Goal: Use online tool/utility: Utilize a website feature to perform a specific function

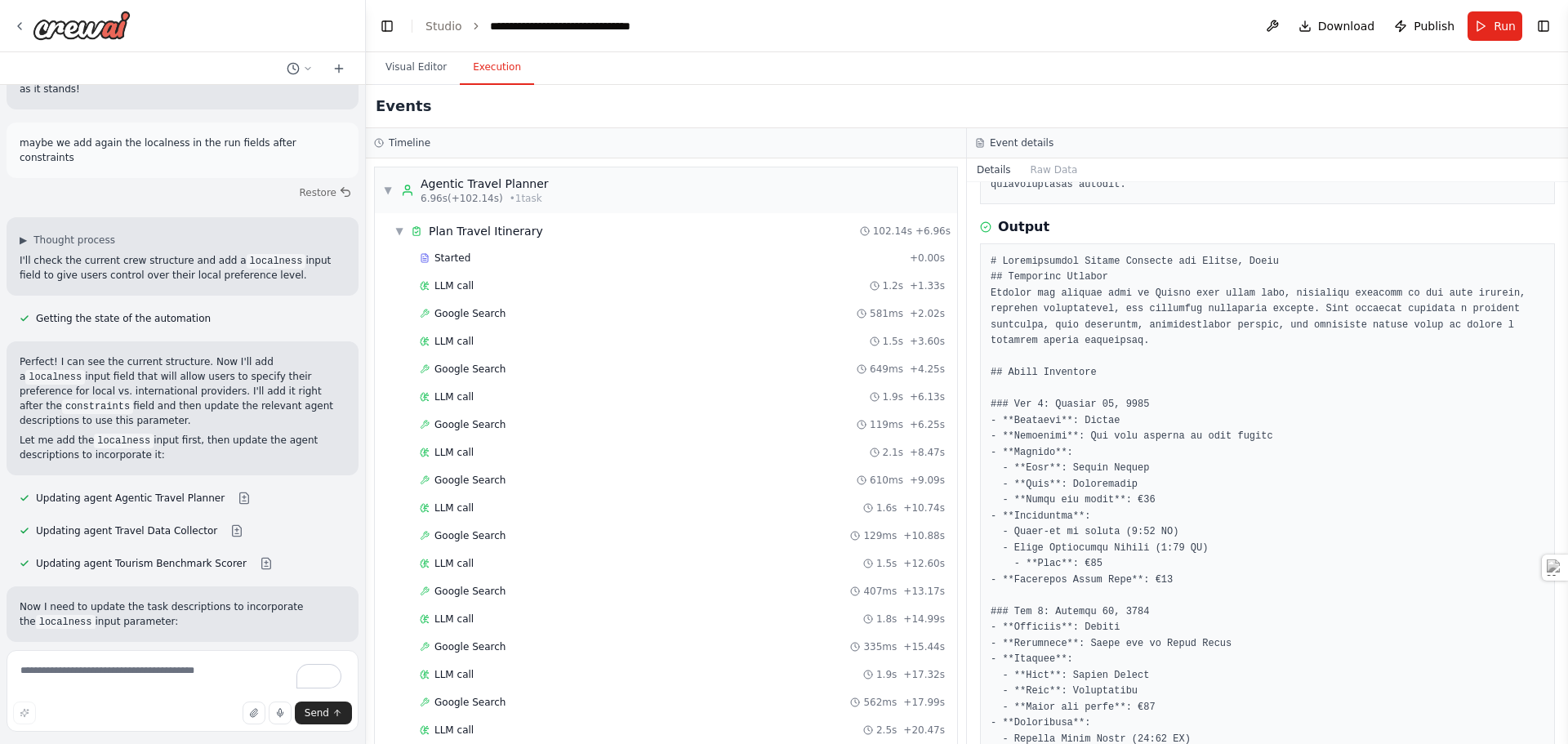
click at [189, 676] on textarea "To enrich screen reader interactions, please activate Accessibility in Grammarl…" at bounding box center [183, 690] width 352 height 81
type textarea "**********"
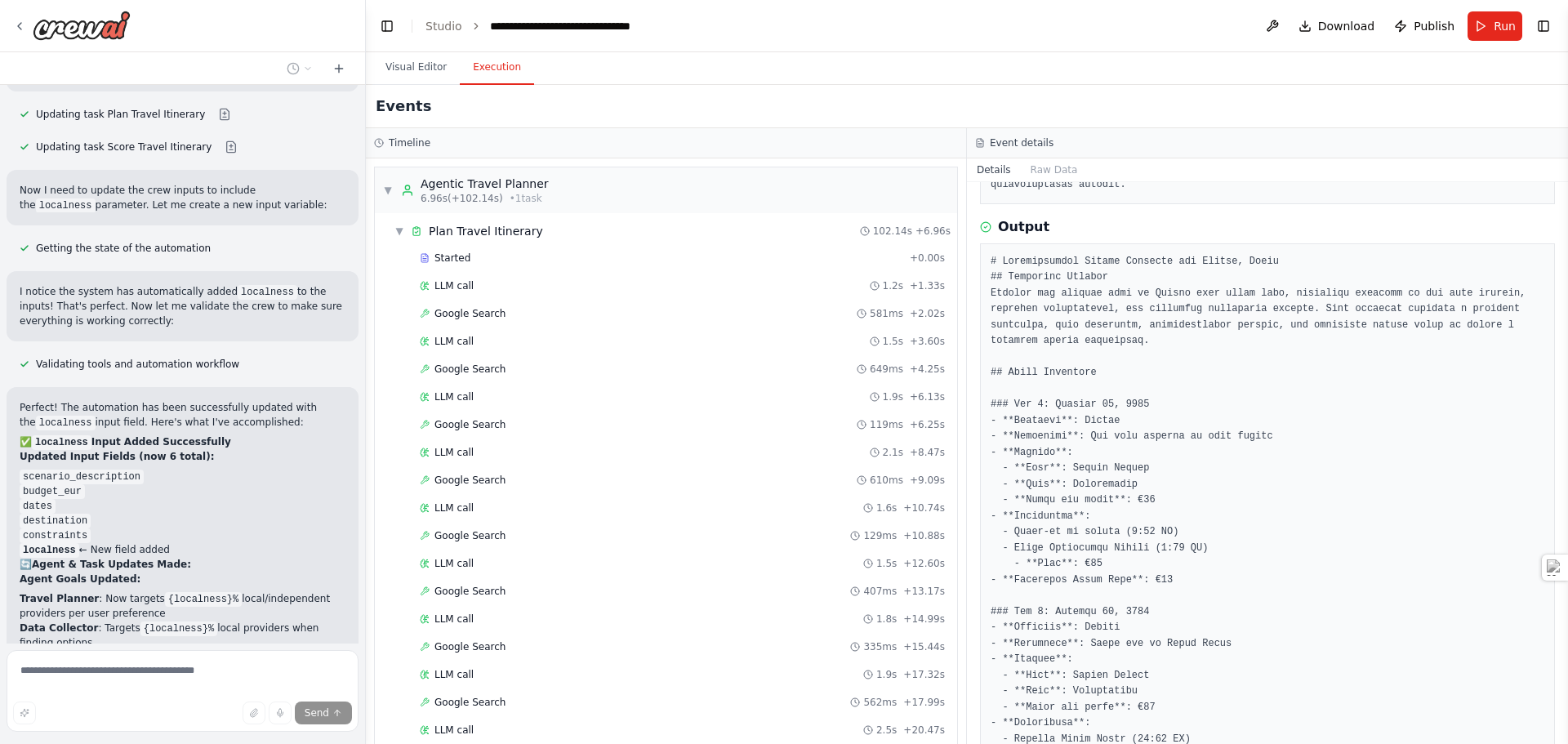
scroll to position [65816, 0]
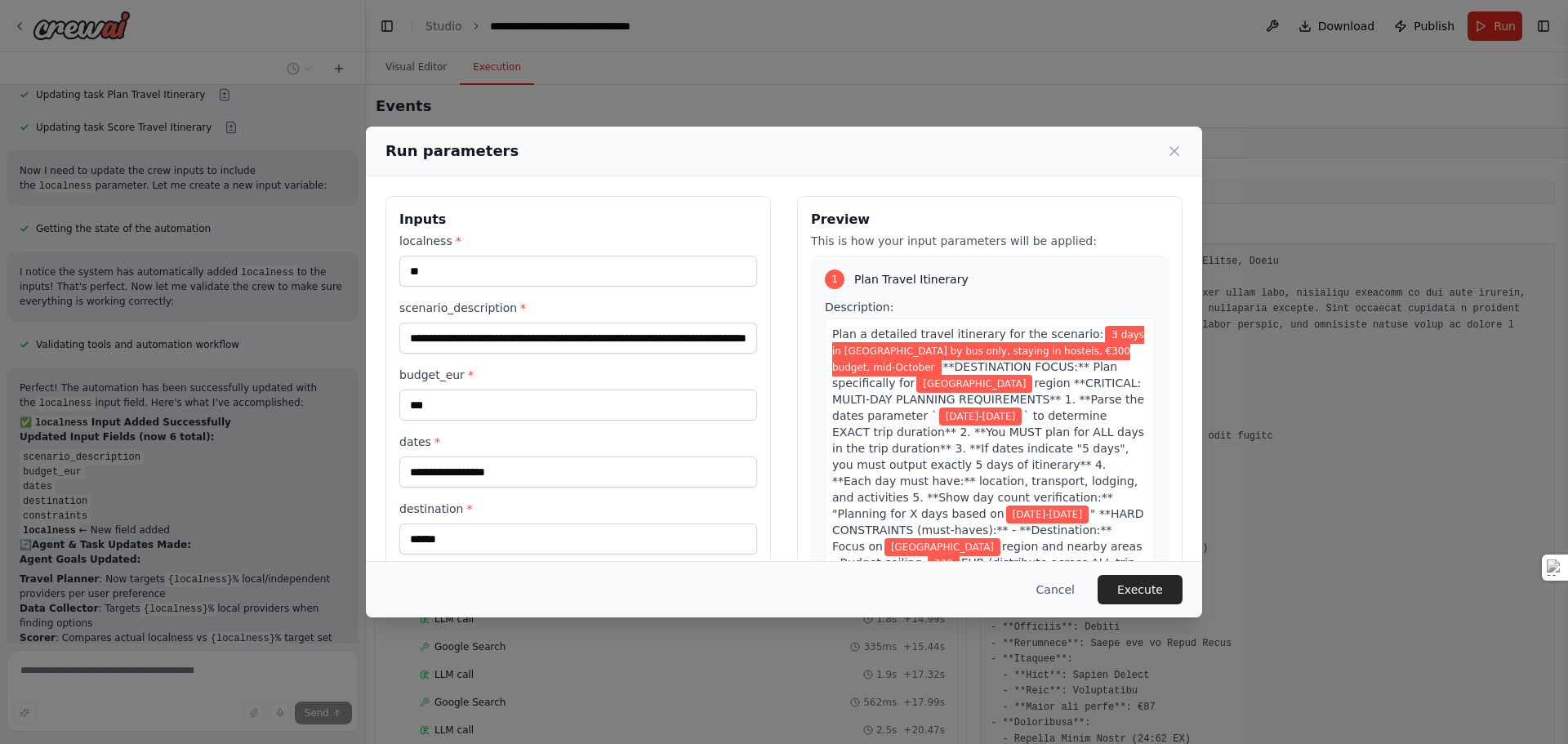
scroll to position [94, 0]
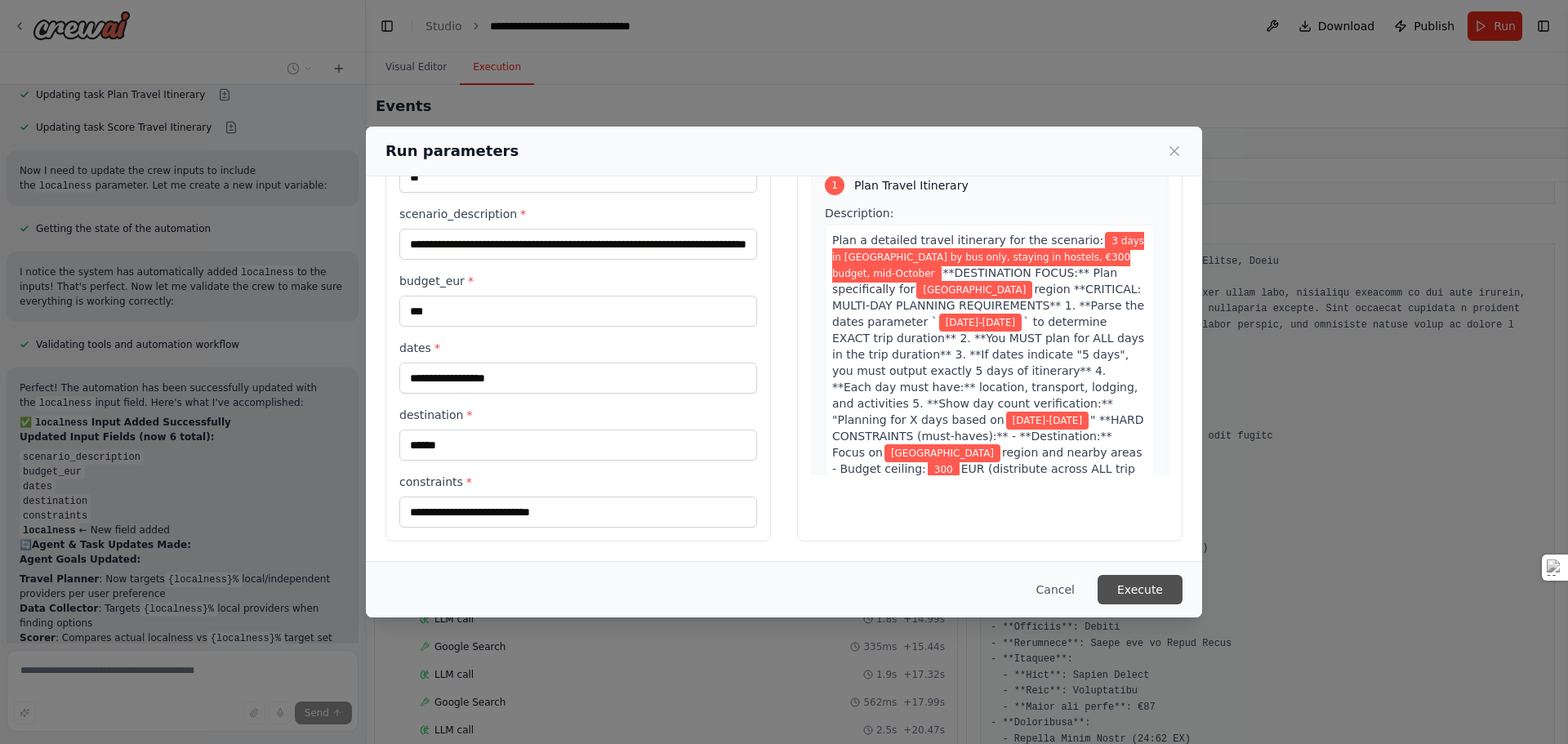
click at [1142, 596] on button "Execute" at bounding box center [1140, 589] width 85 height 30
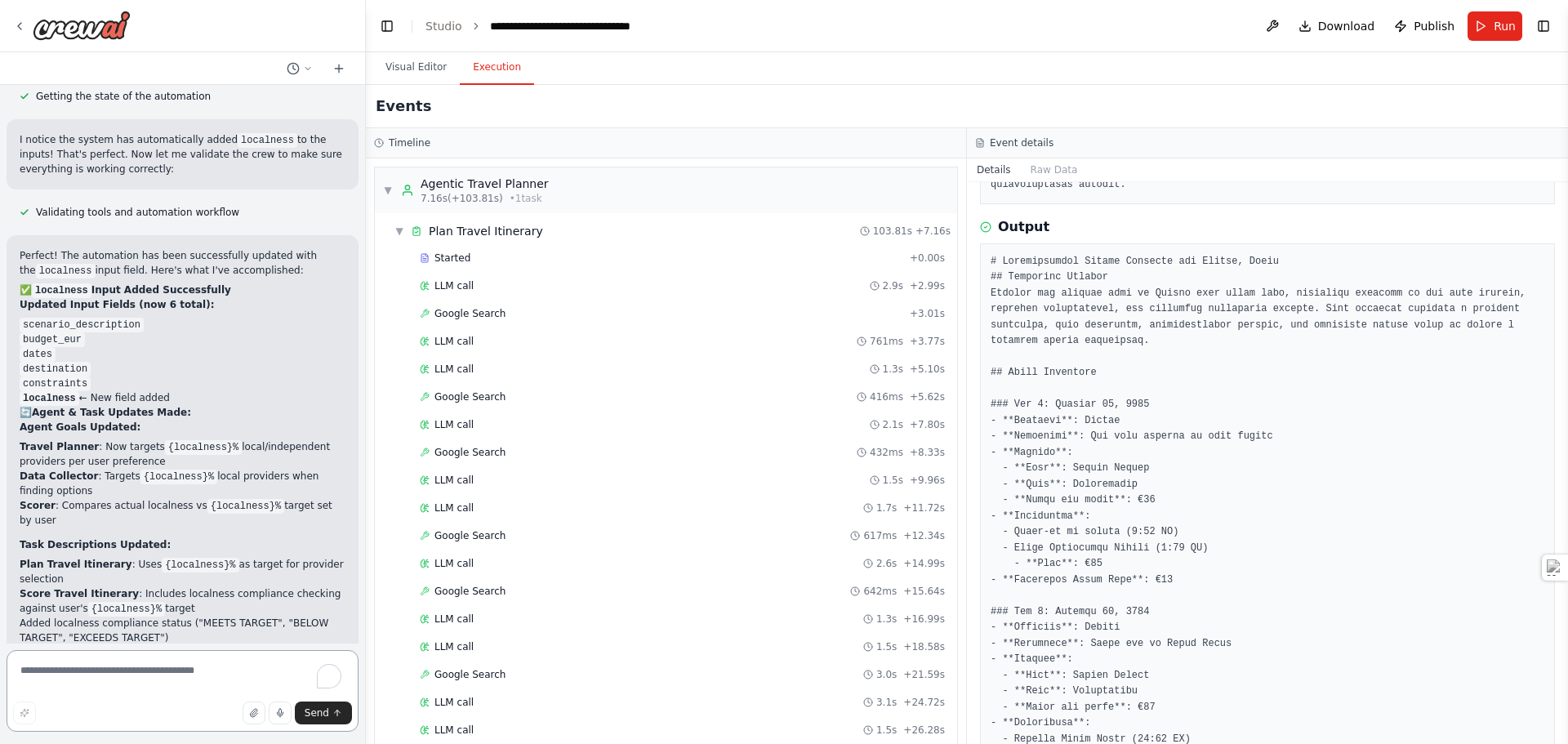
scroll to position [4019, 0]
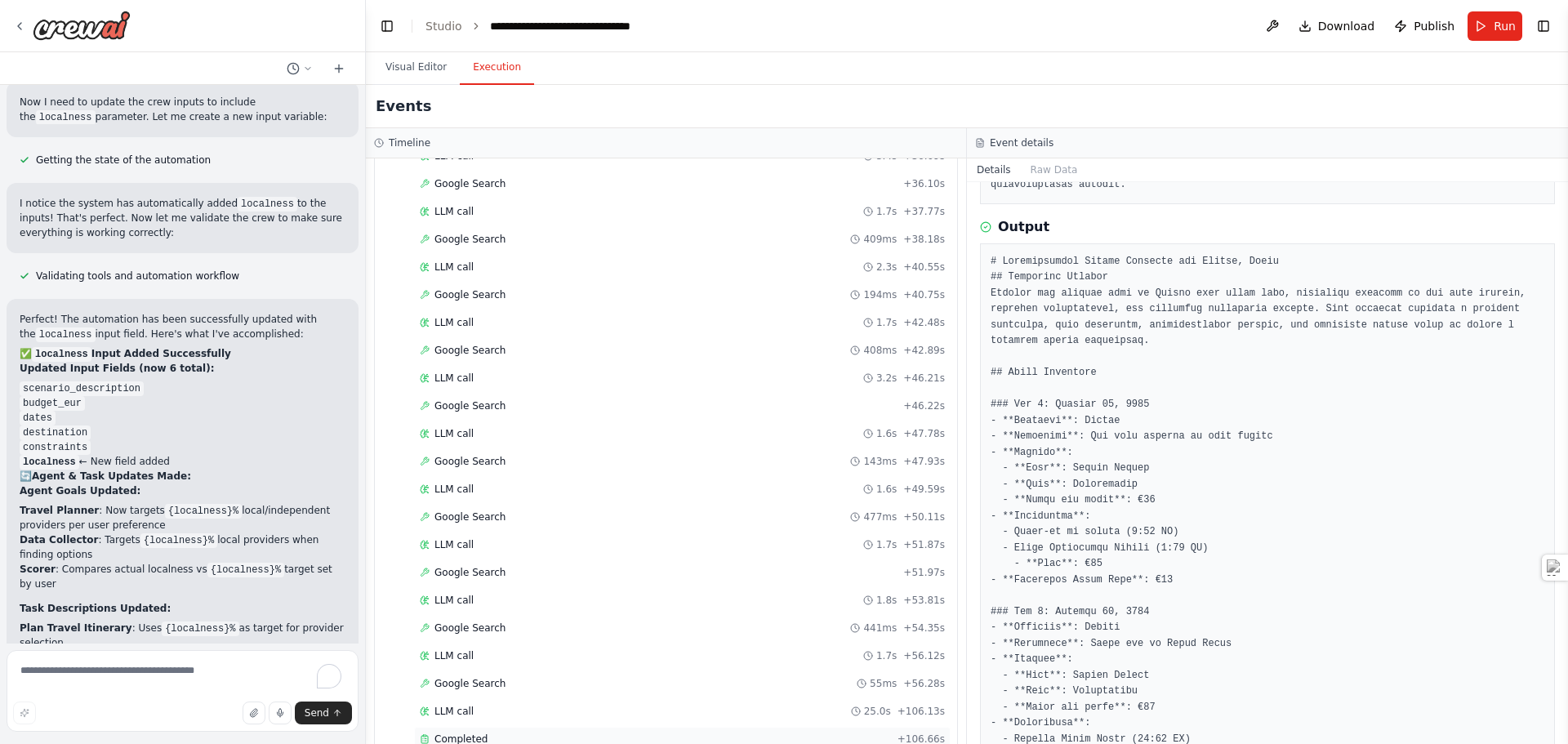
click at [464, 733] on span "Completed" at bounding box center [461, 739] width 54 height 13
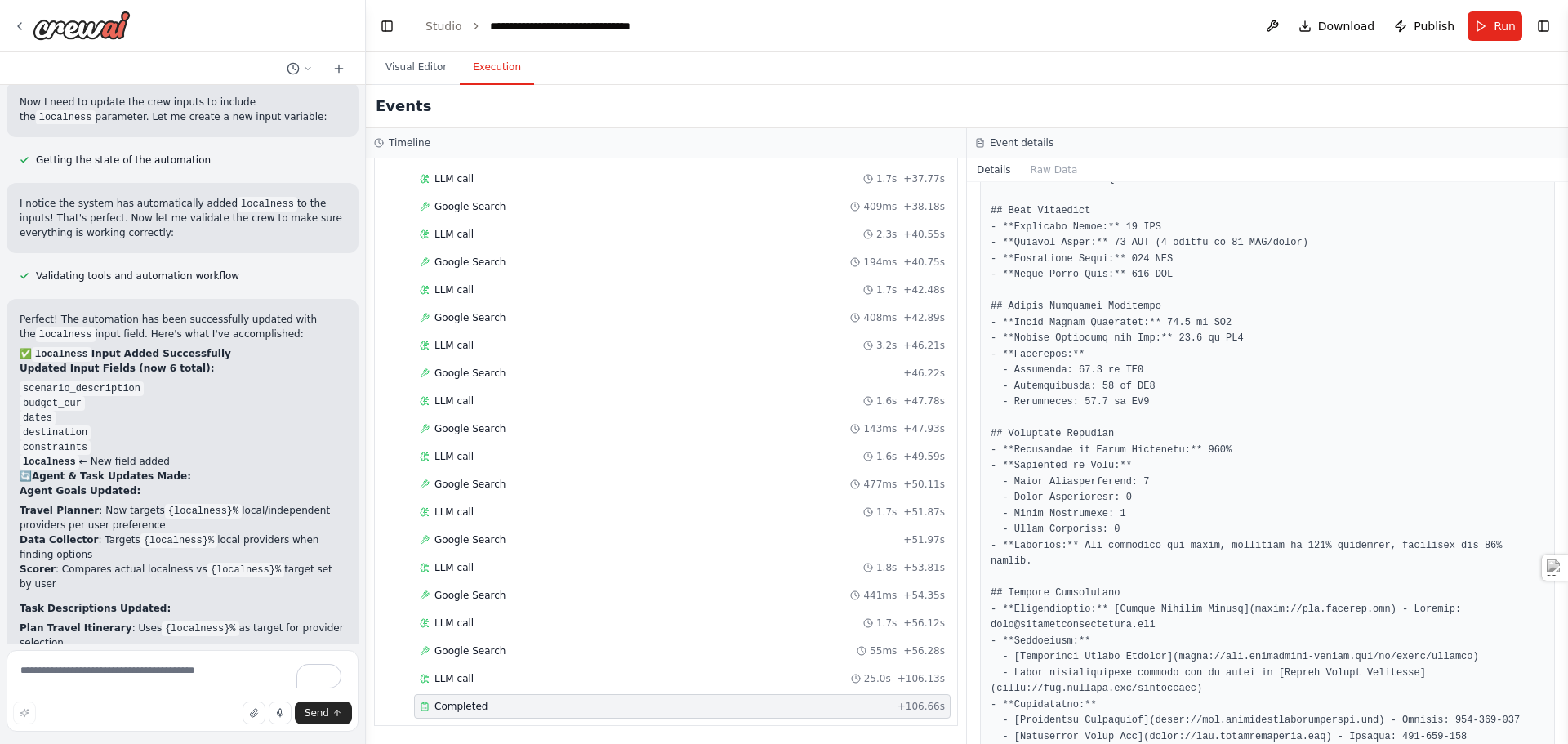
scroll to position [1724, 0]
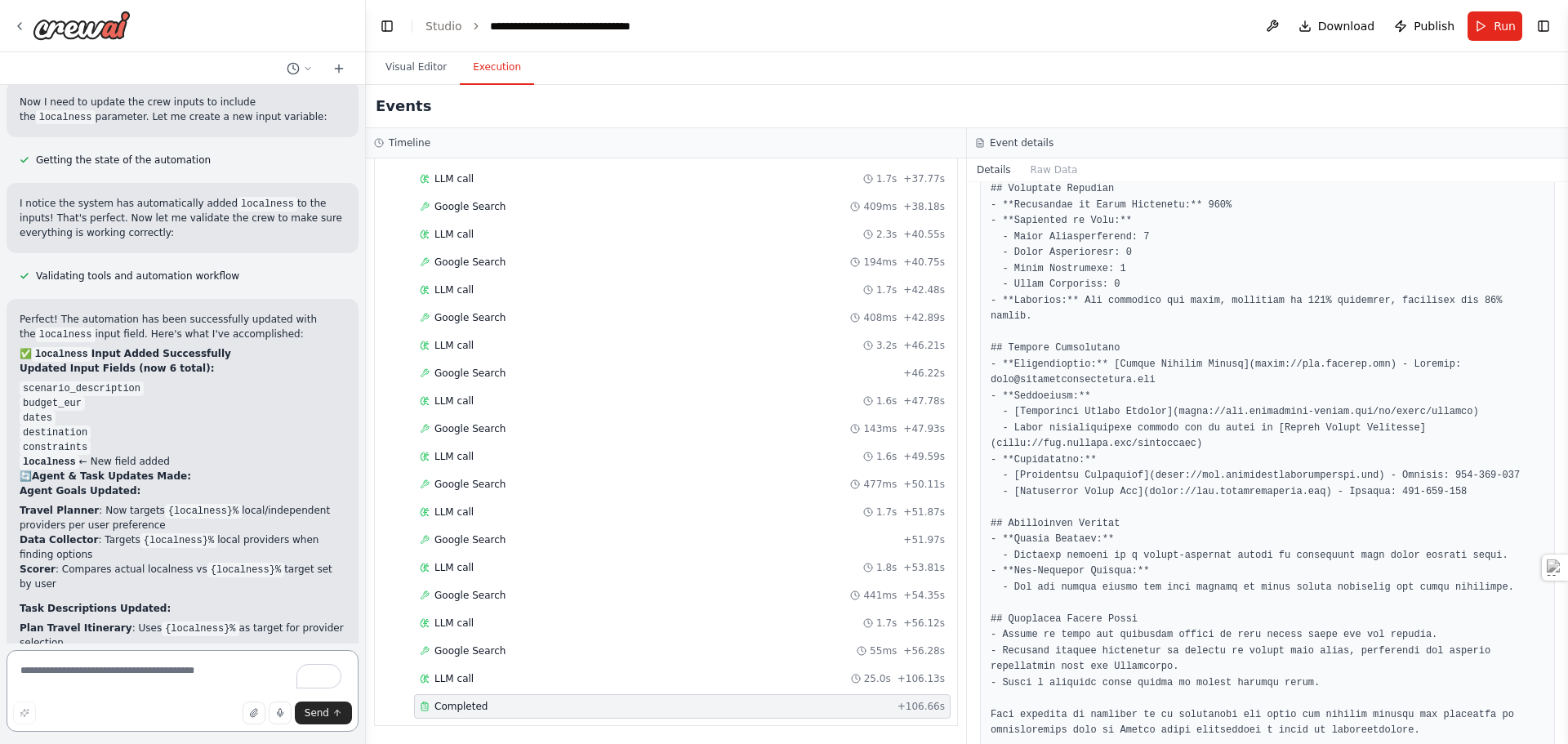
click at [160, 668] on textarea "To enrich screen reader interactions, please activate Accessibility in Grammarl…" at bounding box center [183, 690] width 352 height 81
type textarea "**********"
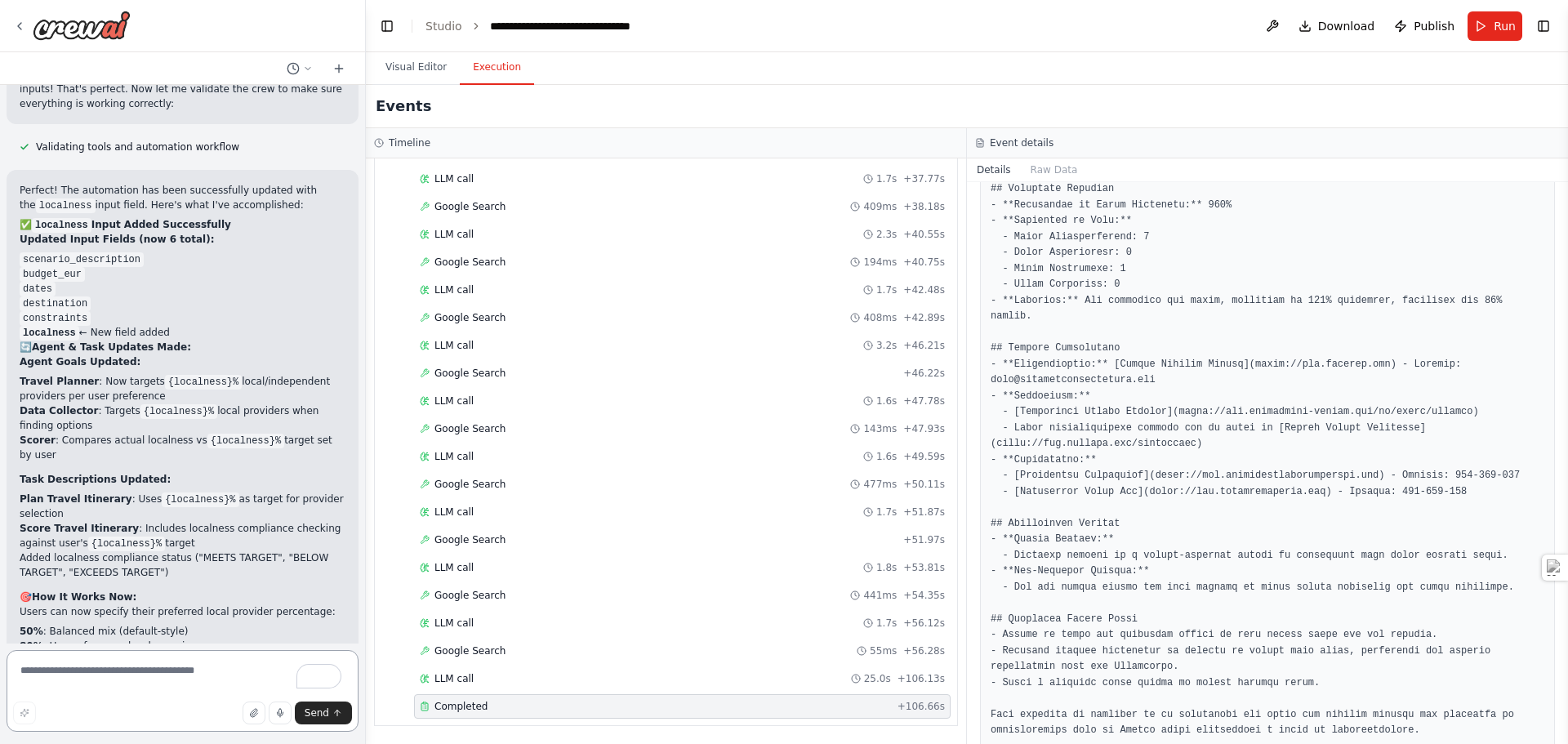
scroll to position [66284, 0]
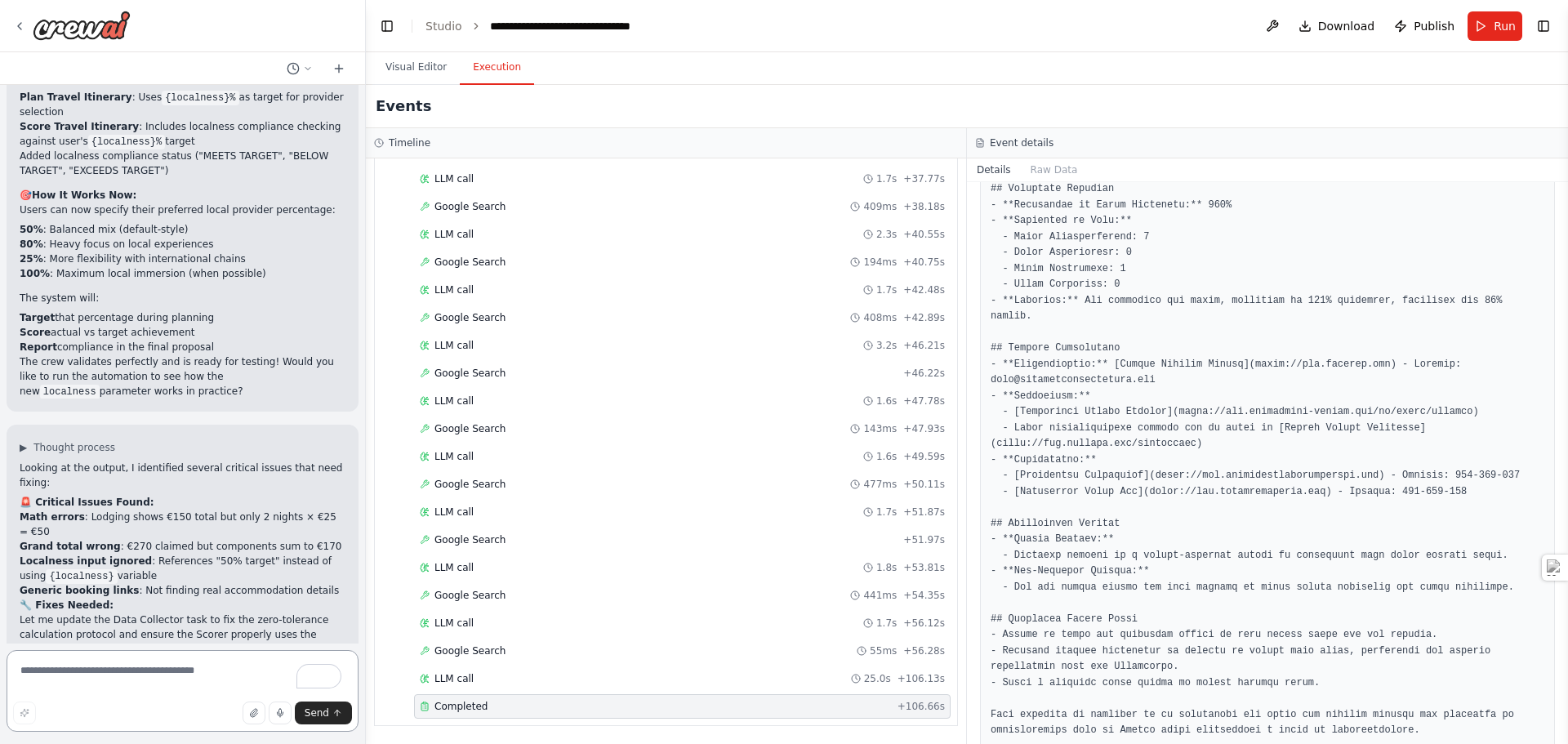
click at [114, 670] on textarea "To enrich screen reader interactions, please activate Accessibility in Grammarl…" at bounding box center [183, 690] width 352 height 81
type textarea "**********"
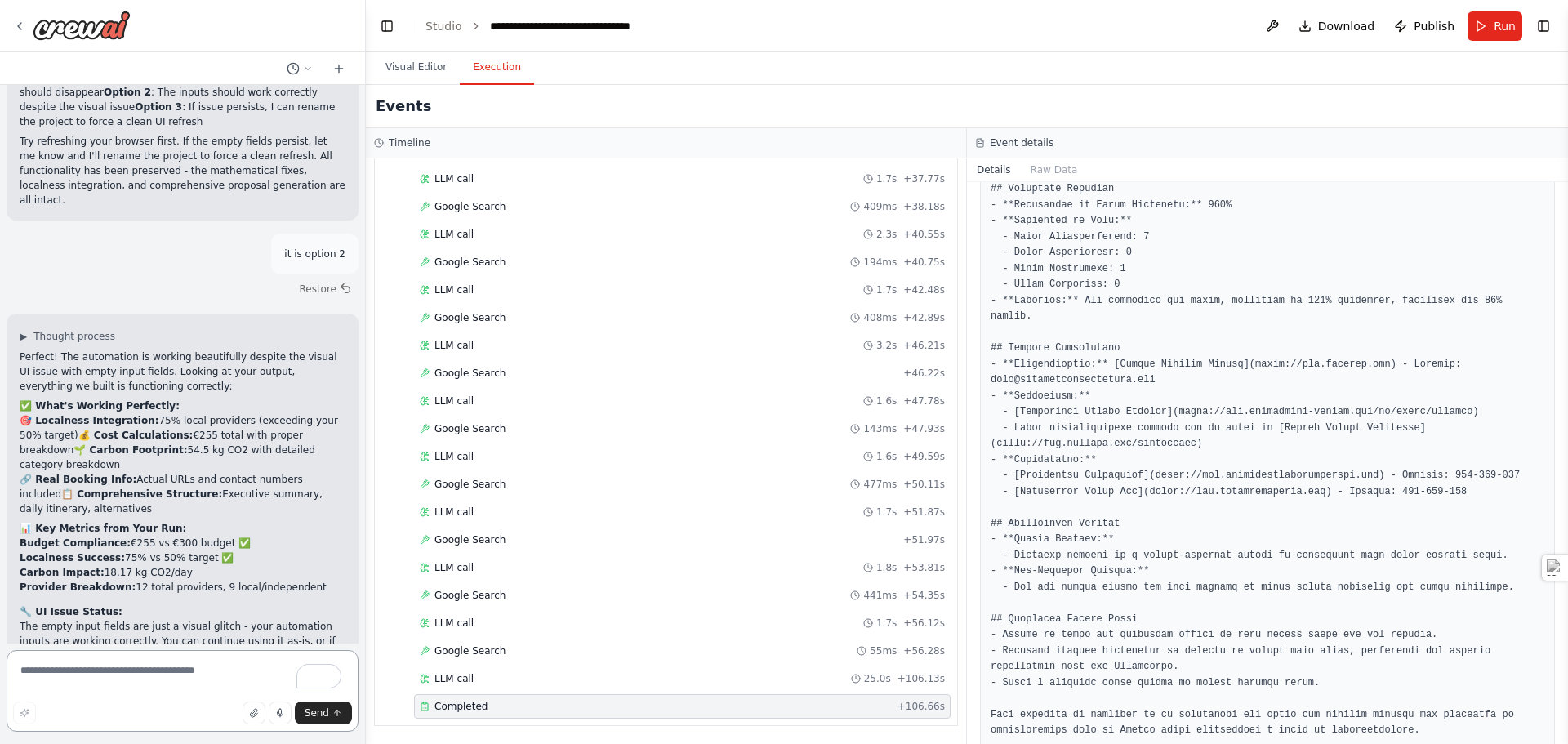
scroll to position [68040, 0]
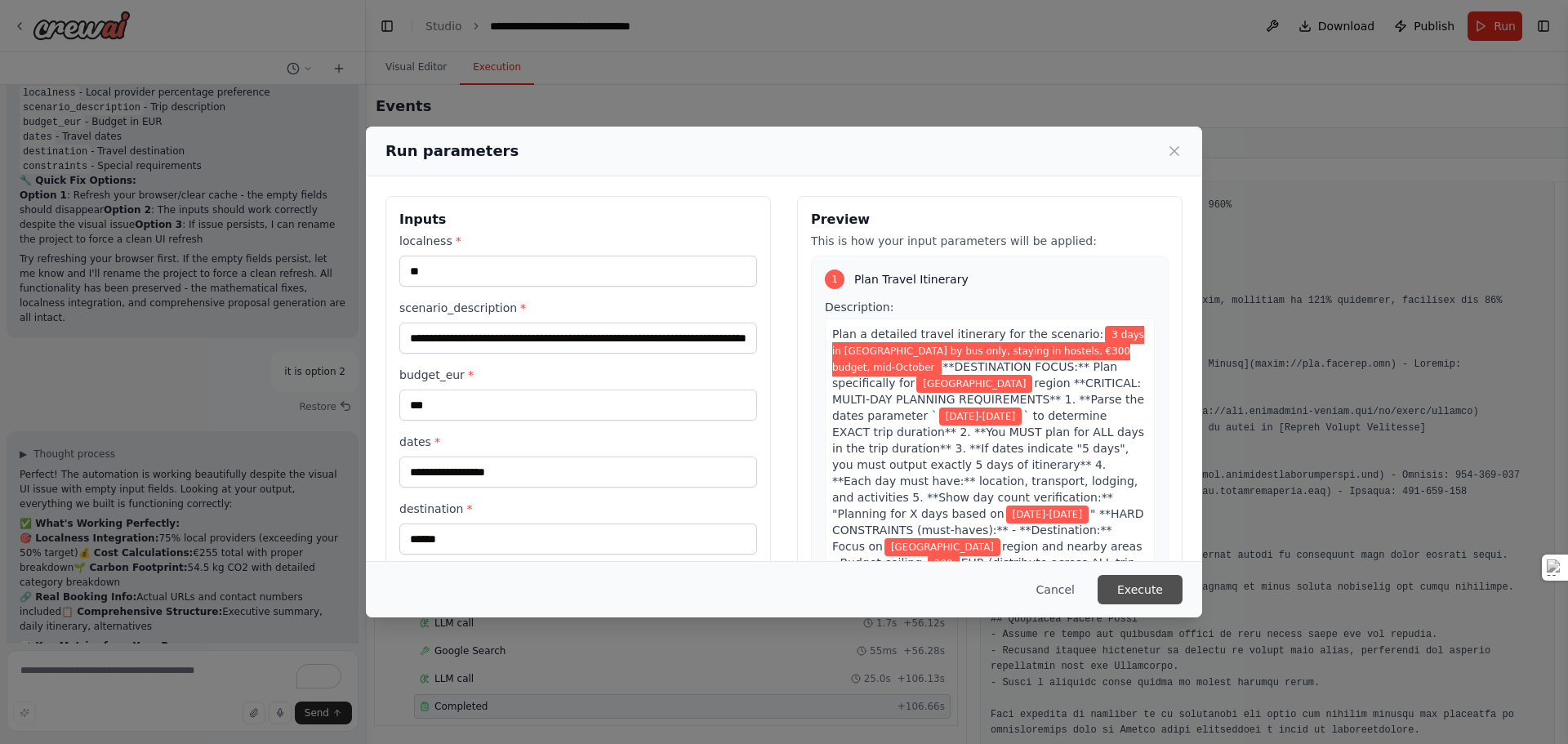
click at [1137, 594] on button "Execute" at bounding box center [1140, 589] width 85 height 30
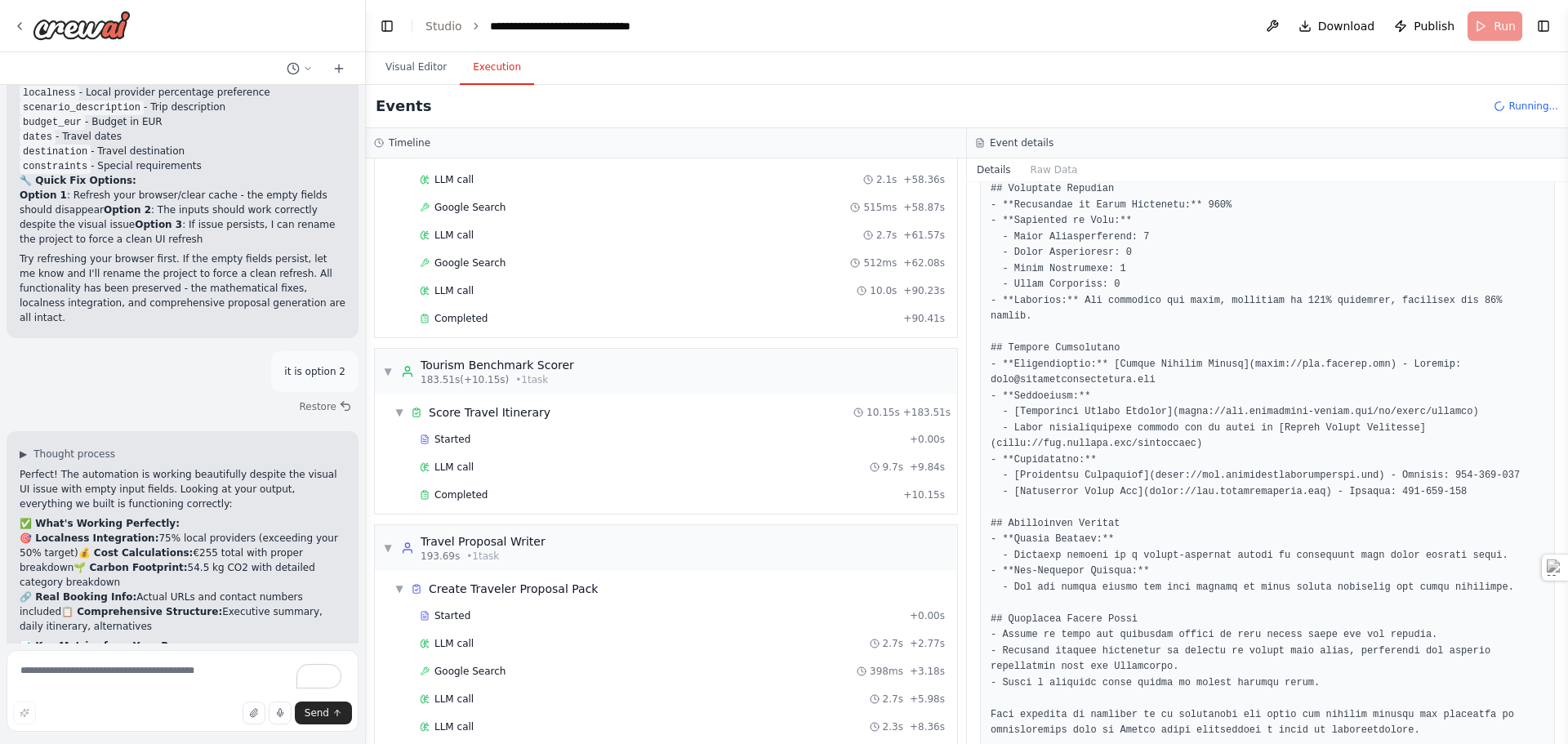
scroll to position [4080, 0]
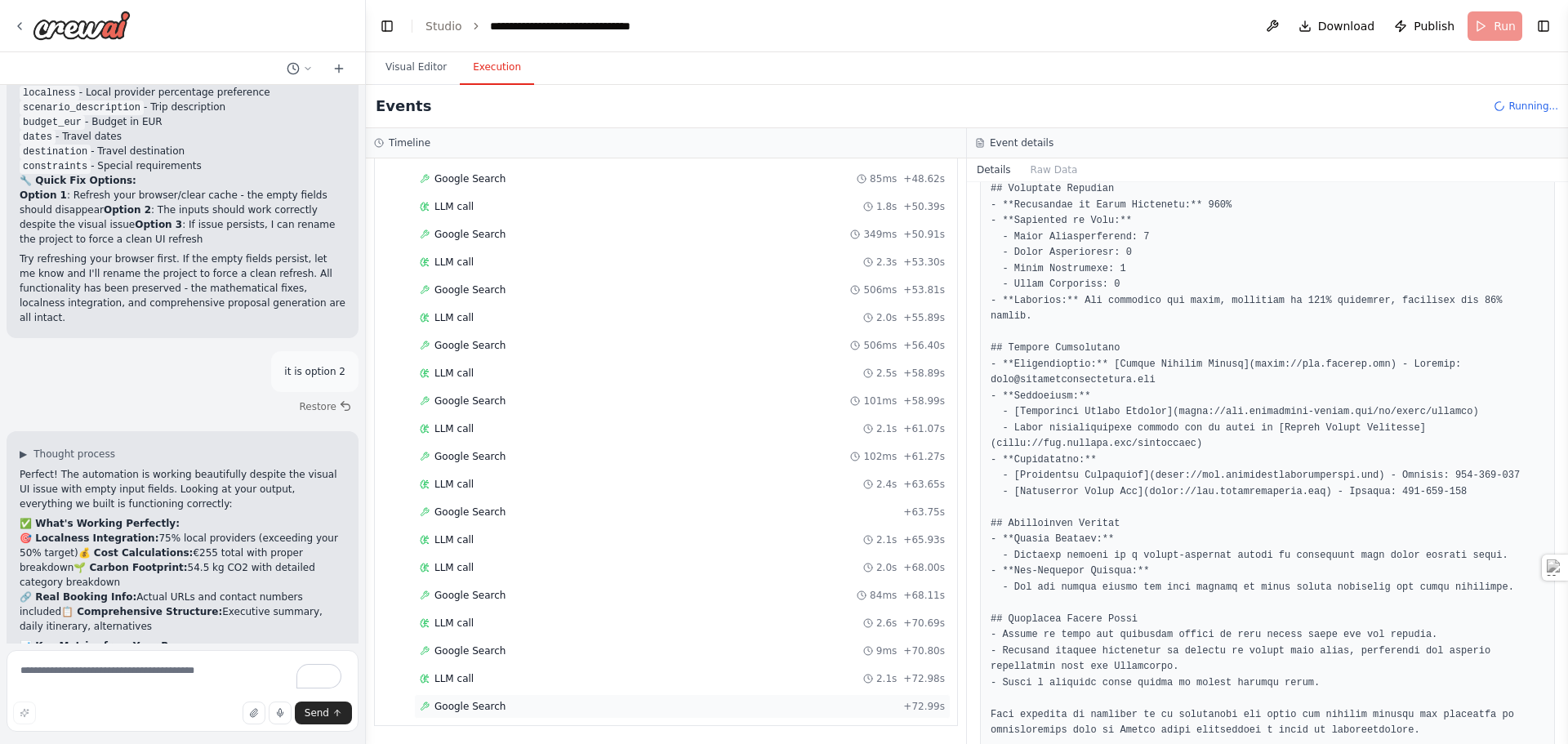
click at [453, 712] on span "Google Search" at bounding box center [469, 707] width 71 height 13
